Goal: Browse casually

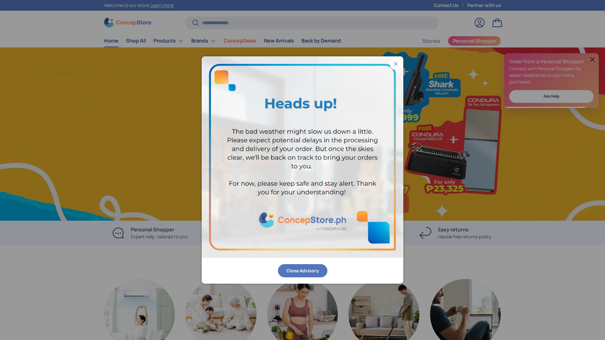
scroll to position [0, 605]
